Goal: Task Accomplishment & Management: Use online tool/utility

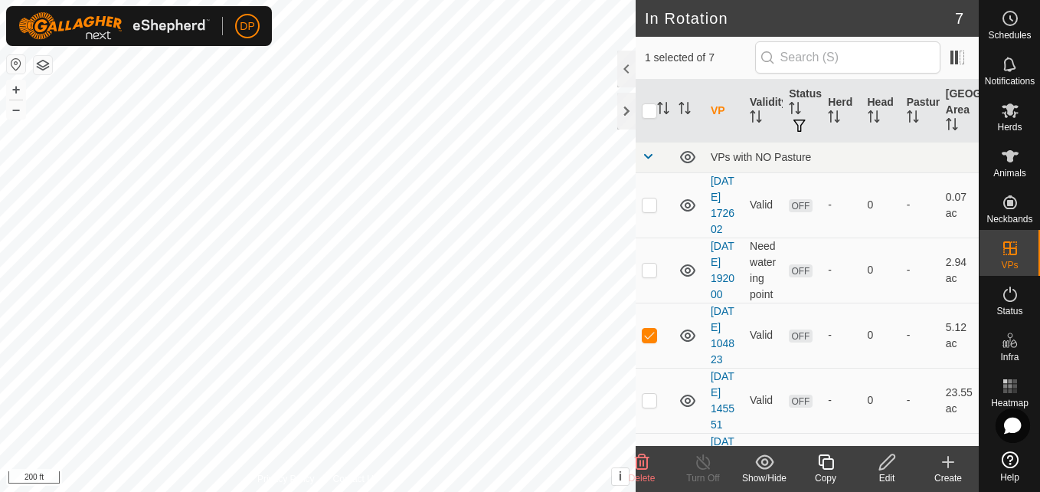
checkbox input "false"
checkbox input "true"
checkbox input "false"
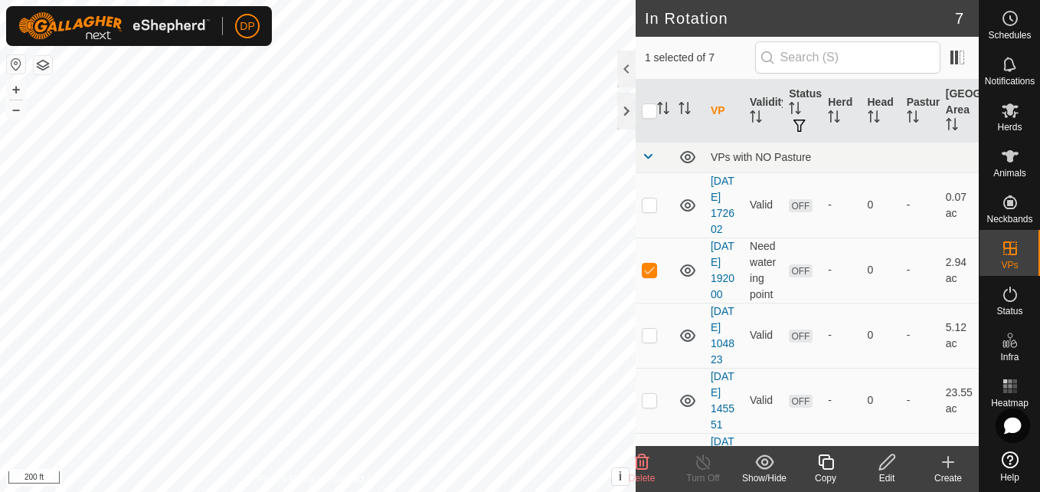
checkbox input "true"
click at [620, 101] on div at bounding box center [626, 111] width 18 height 37
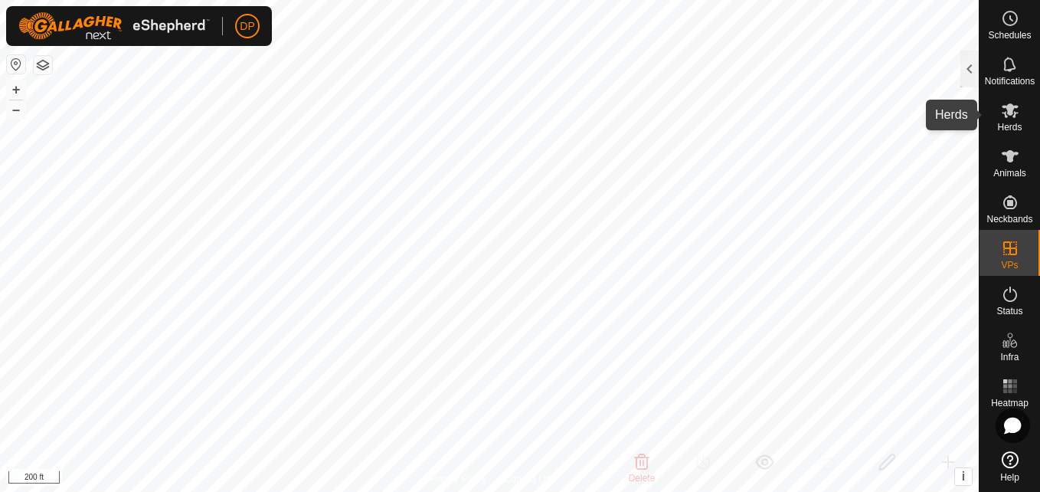
click at [1005, 105] on icon at bounding box center [1010, 110] width 18 height 18
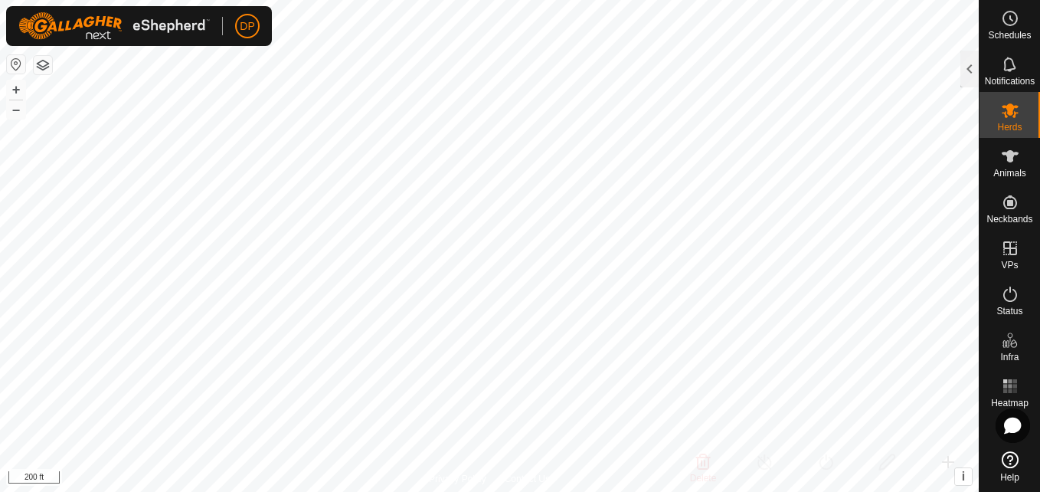
click at [969, 63] on div at bounding box center [970, 69] width 18 height 37
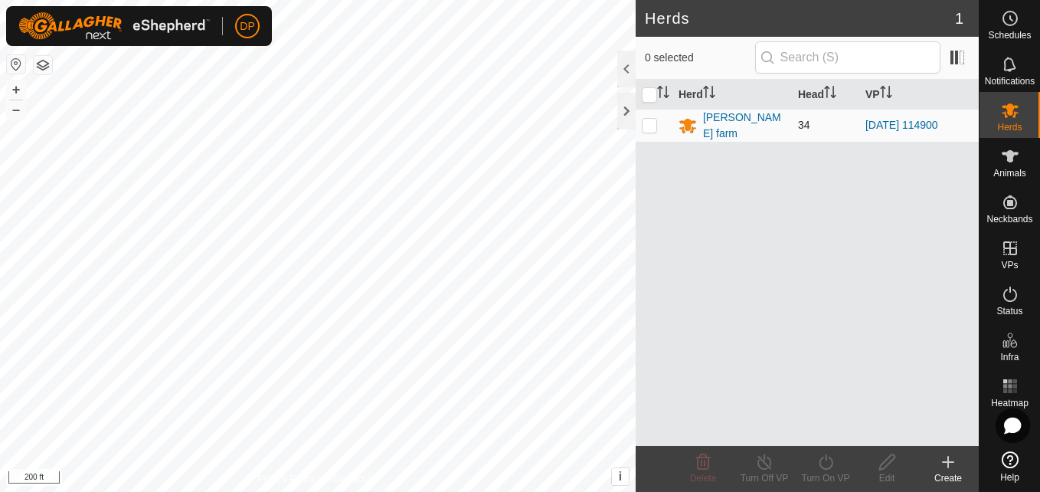
click at [649, 121] on p-checkbox at bounding box center [649, 125] width 15 height 12
checkbox input "true"
click at [824, 465] on icon at bounding box center [826, 462] width 19 height 18
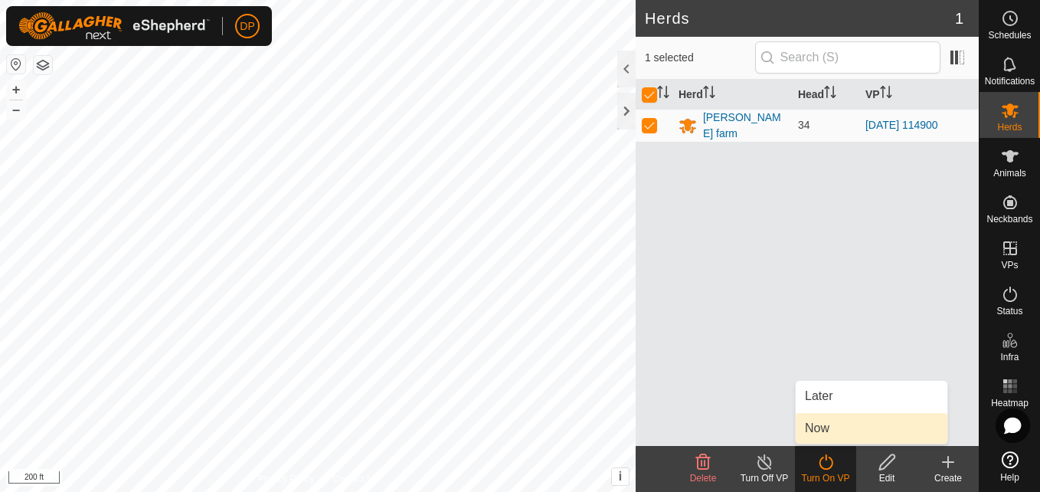
click at [836, 427] on link "Now" at bounding box center [872, 428] width 152 height 31
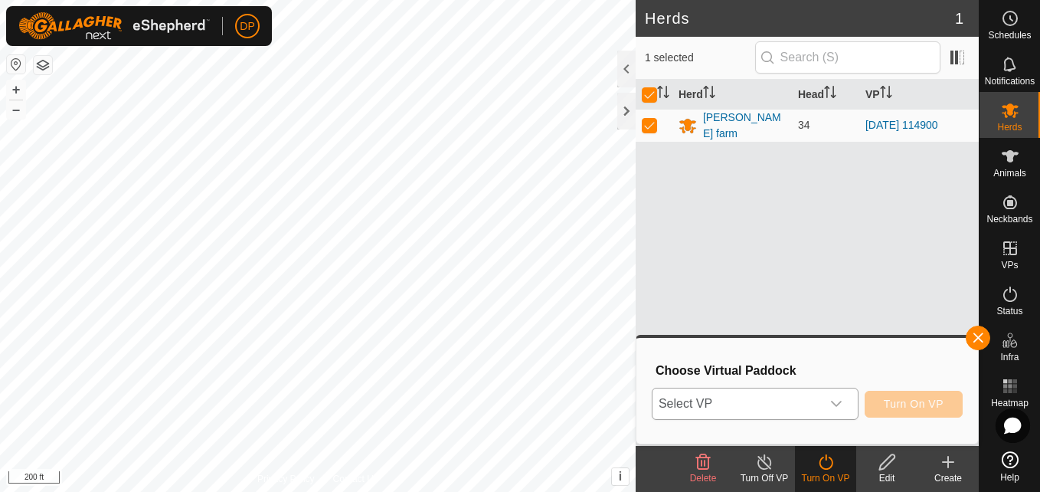
click at [846, 398] on div "dropdown trigger" at bounding box center [836, 403] width 31 height 31
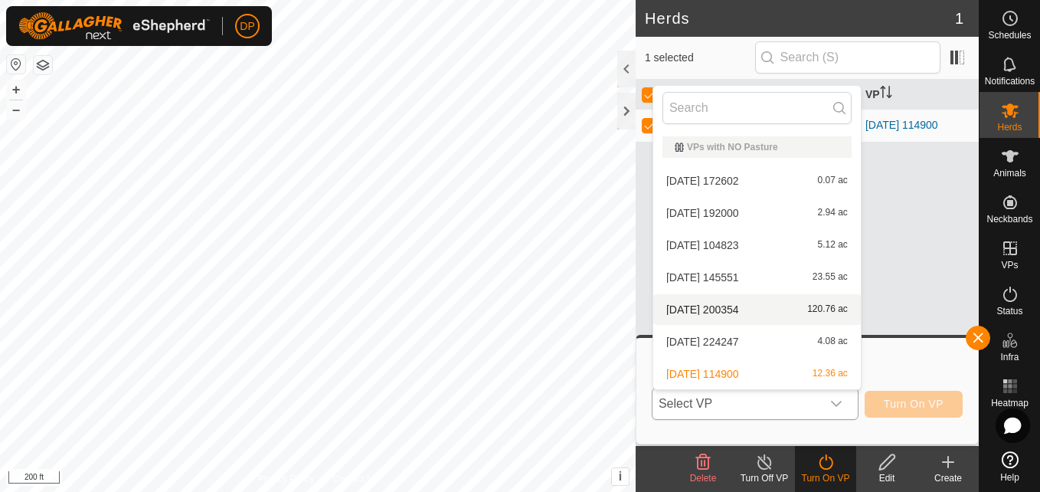
click at [826, 315] on li "2025-08-10 200354 120.76 ac" at bounding box center [757, 309] width 208 height 31
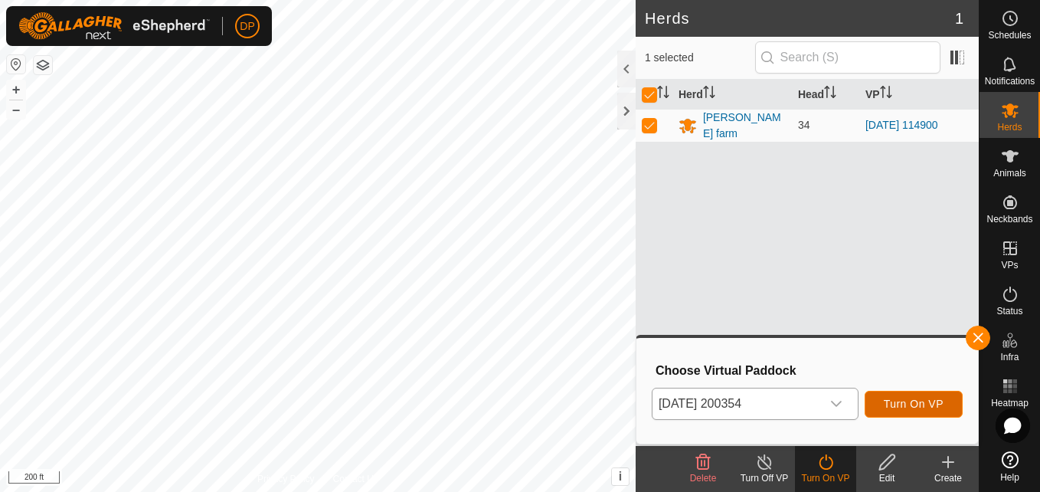
click at [915, 400] on span "Turn On VP" at bounding box center [914, 404] width 60 height 12
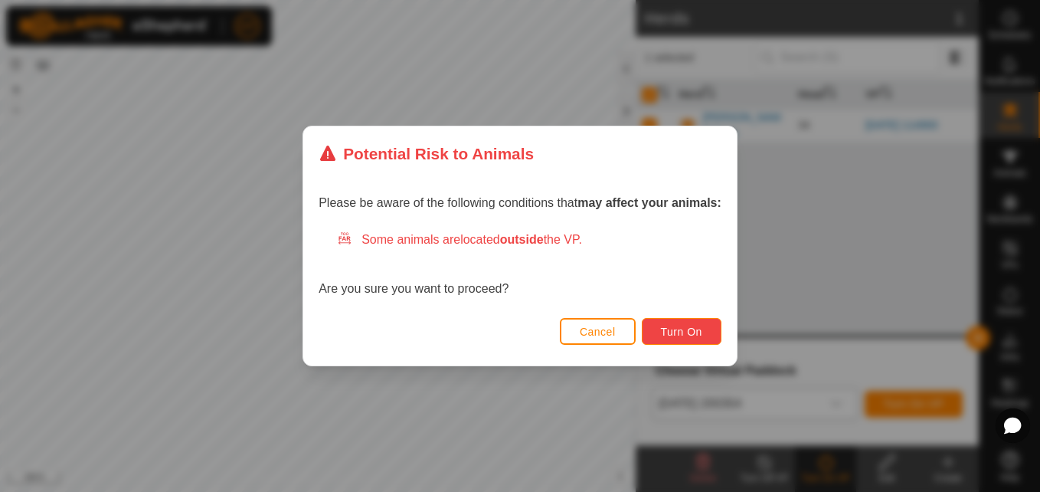
click at [685, 329] on span "Turn On" at bounding box center [681, 332] width 41 height 12
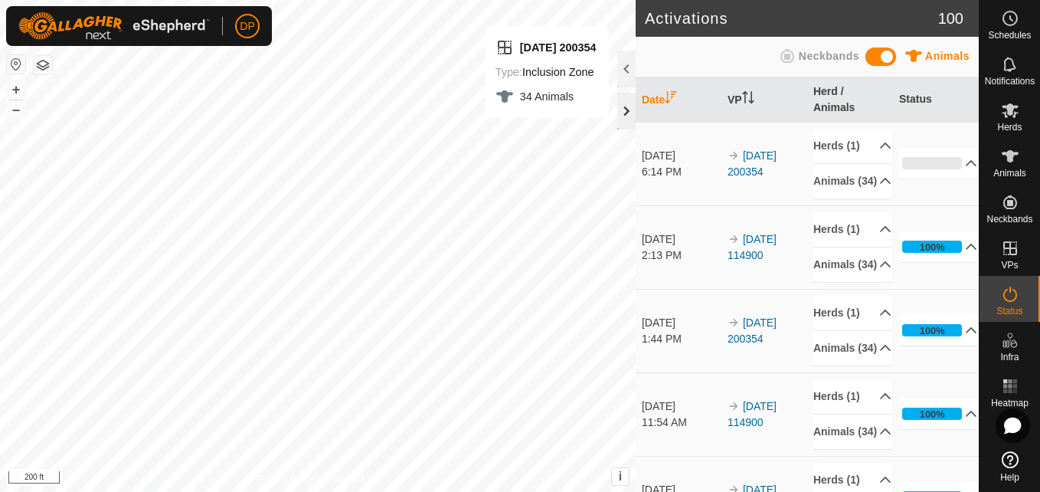
click at [624, 107] on div at bounding box center [626, 111] width 18 height 37
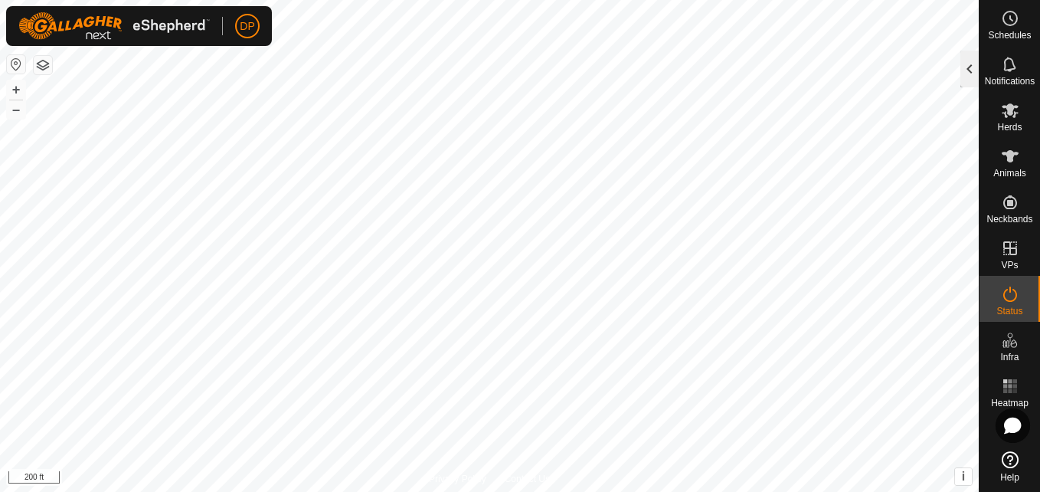
click at [971, 69] on div at bounding box center [970, 69] width 18 height 37
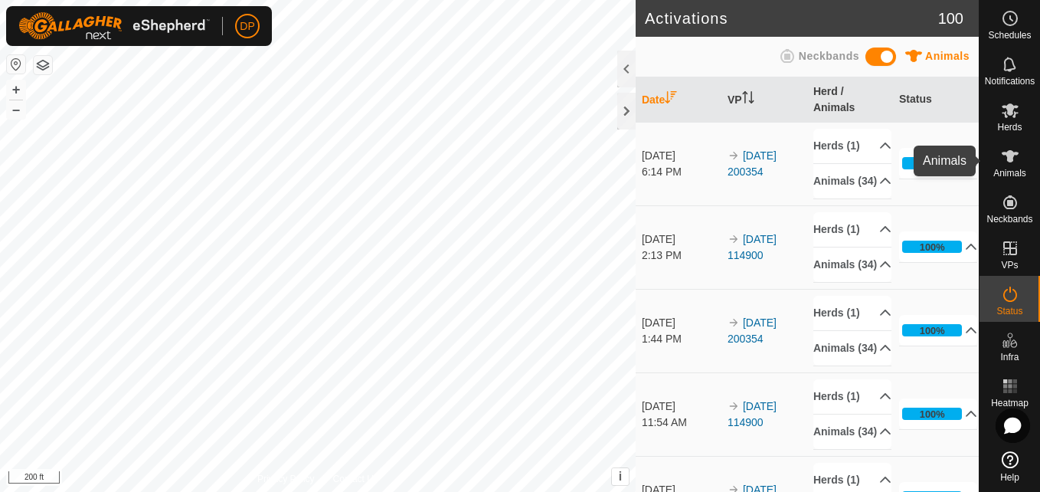
click at [1011, 148] on icon at bounding box center [1010, 156] width 18 height 18
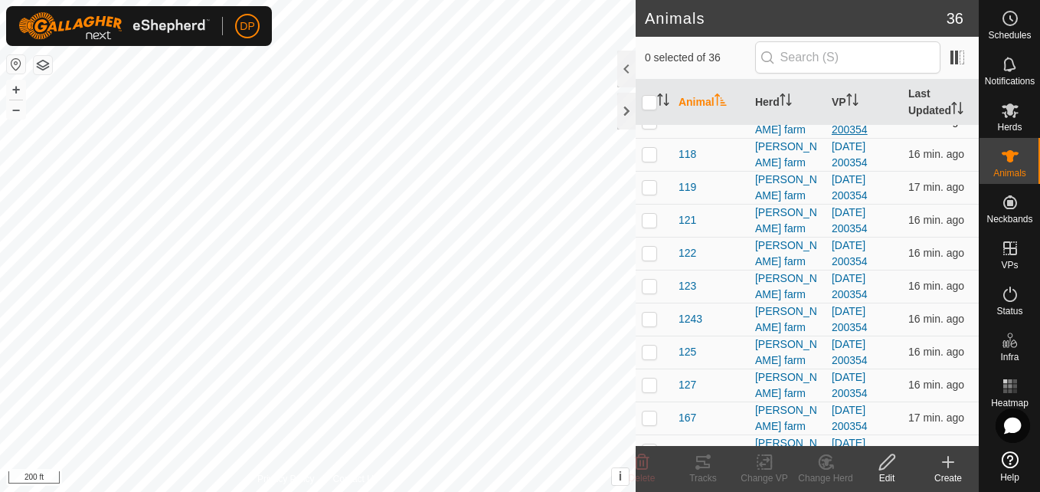
scroll to position [153, 0]
click at [648, 316] on p-checkbox at bounding box center [649, 317] width 15 height 12
checkbox input "true"
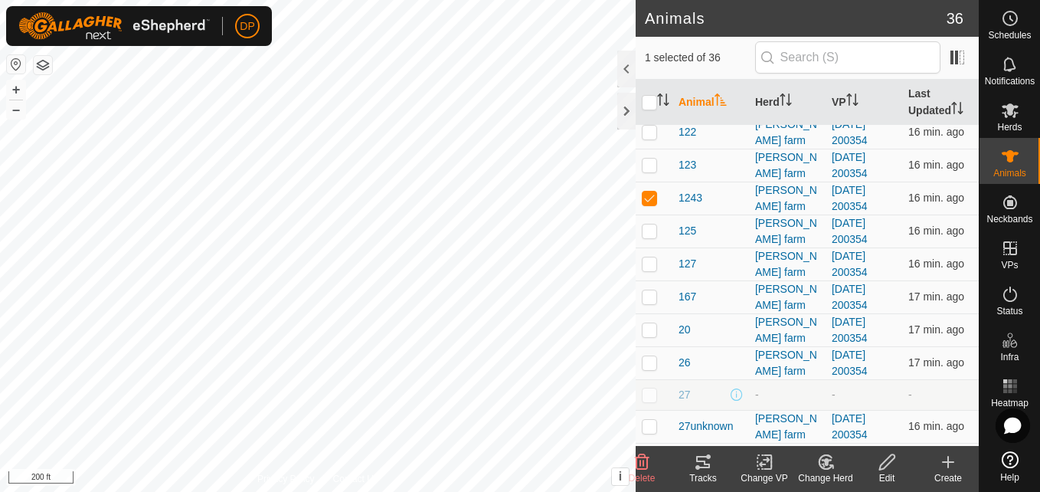
scroll to position [306, 0]
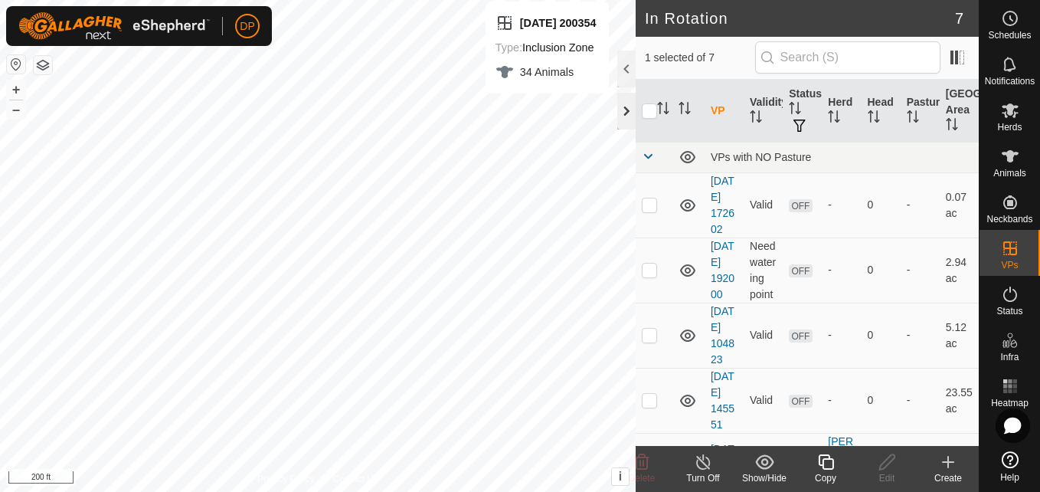
click at [621, 110] on div at bounding box center [626, 111] width 18 height 37
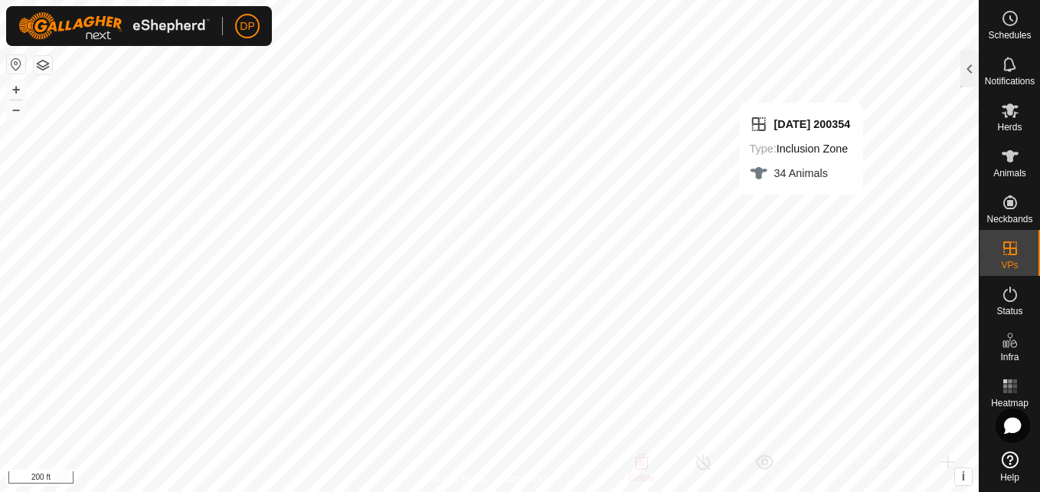
checkbox input "false"
